Goal: Find specific page/section: Go to known website

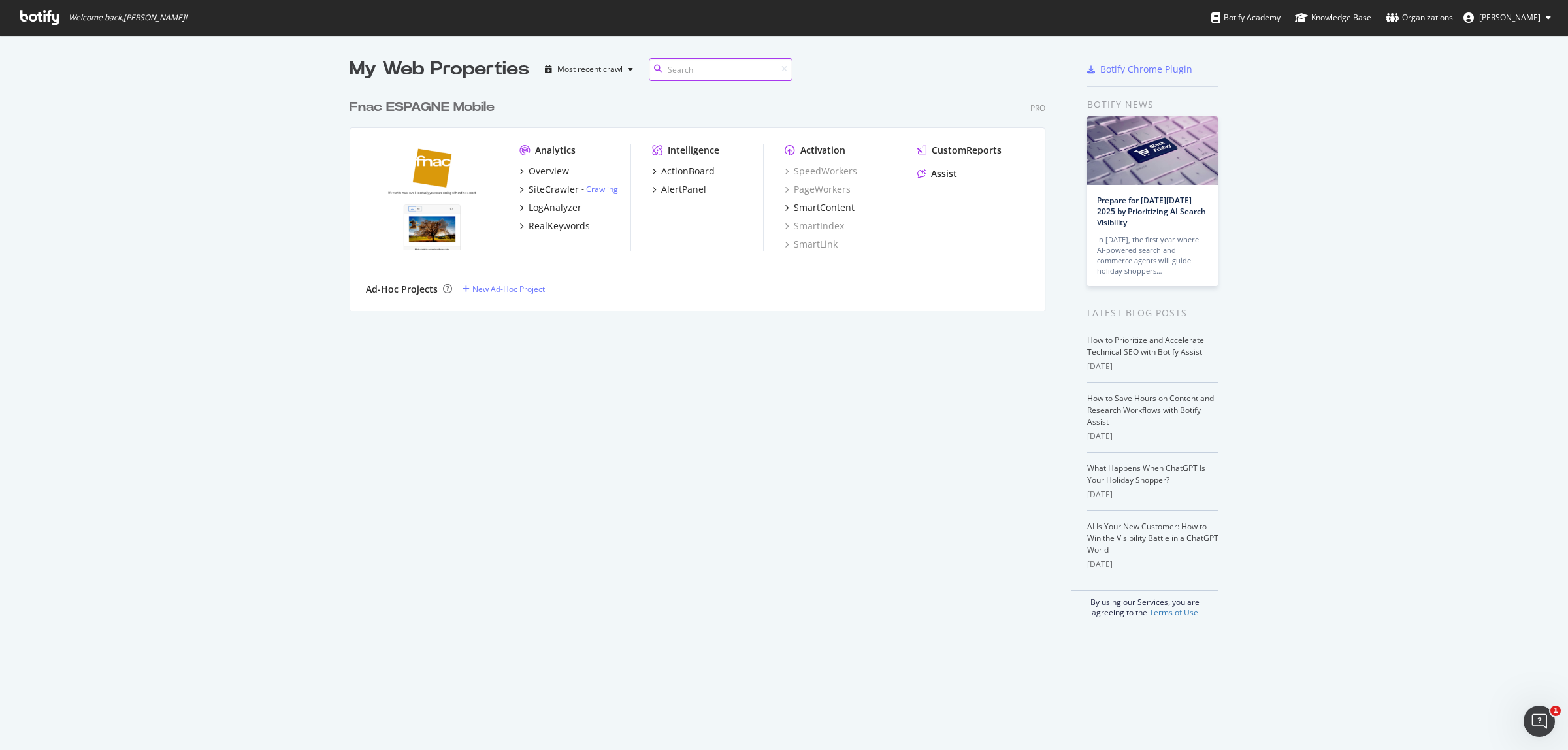
click at [709, 66] on input at bounding box center [720, 69] width 144 height 23
paste input "[URL][DOMAIN_NAME][PERSON_NAME]"
type input "[URL][DOMAIN_NAME][PERSON_NAME]"
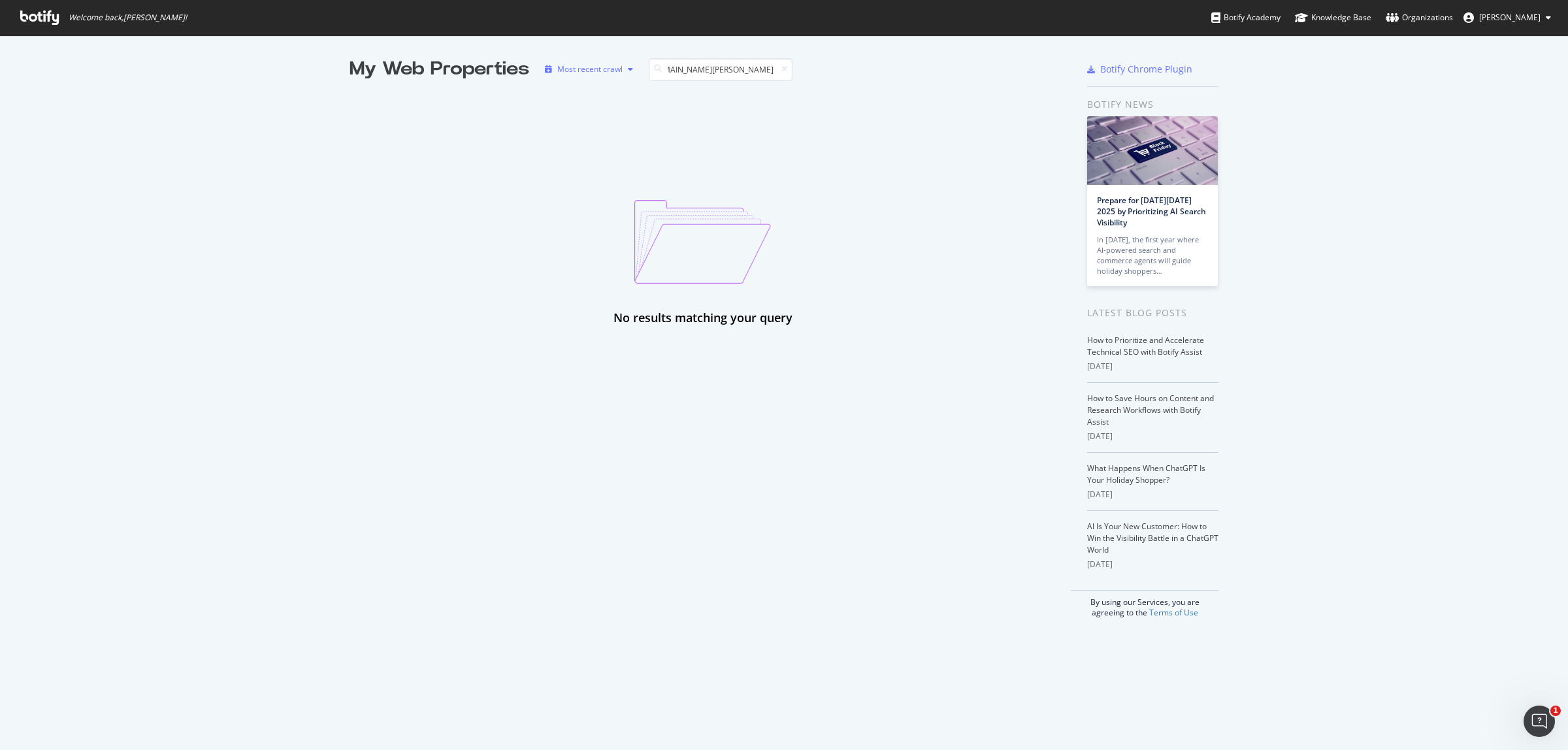
click at [582, 67] on div "Most recent crawl" at bounding box center [589, 69] width 65 height 8
